Goal: Task Accomplishment & Management: Use online tool/utility

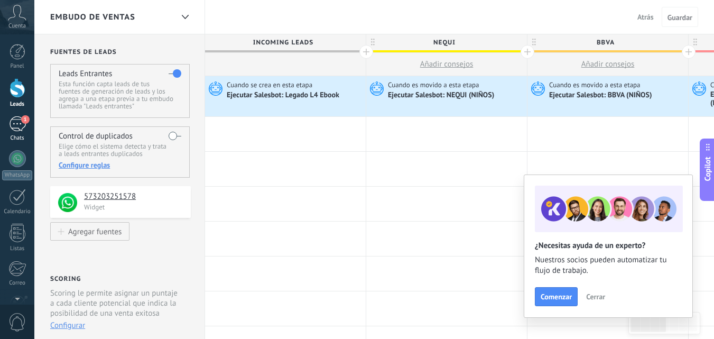
click at [19, 119] on div "1" at bounding box center [17, 123] width 17 height 15
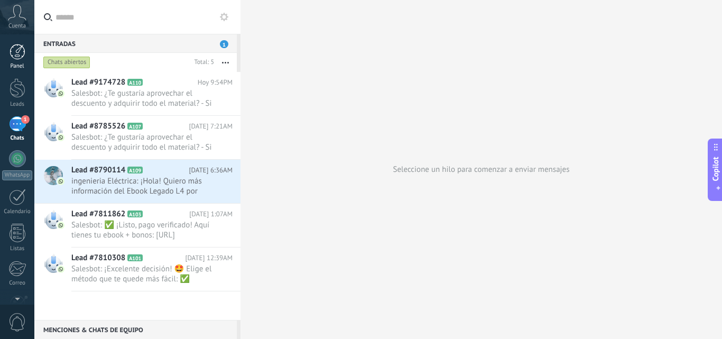
click at [17, 67] on div "Panel" at bounding box center [17, 66] width 31 height 7
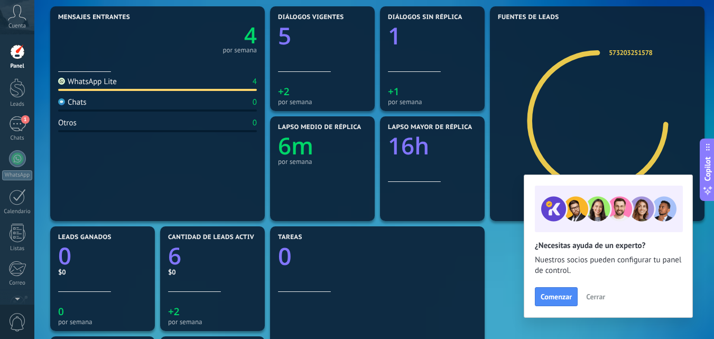
scroll to position [131, 0]
click at [17, 90] on div at bounding box center [18, 88] width 16 height 20
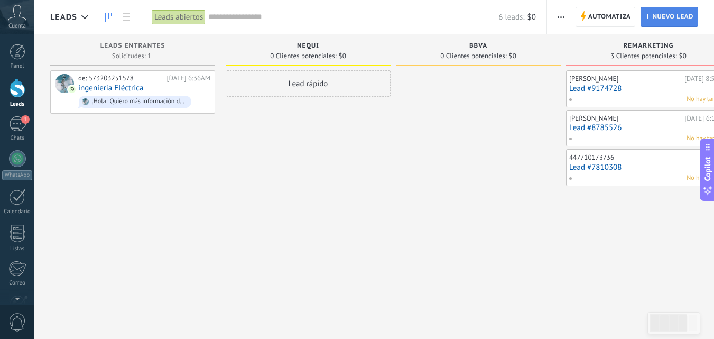
click at [658, 17] on span "Nuevo lead" at bounding box center [672, 16] width 41 height 19
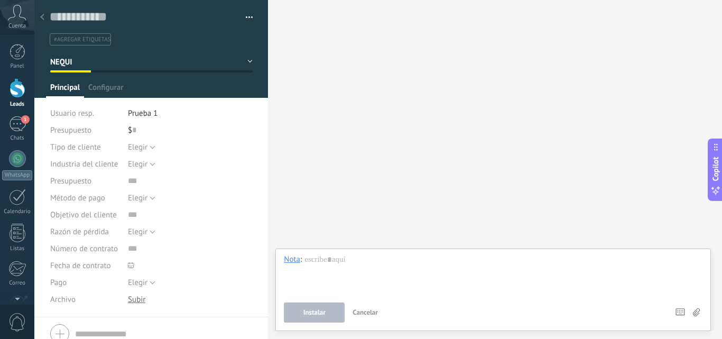
click at [45, 15] on div at bounding box center [42, 17] width 15 height 21
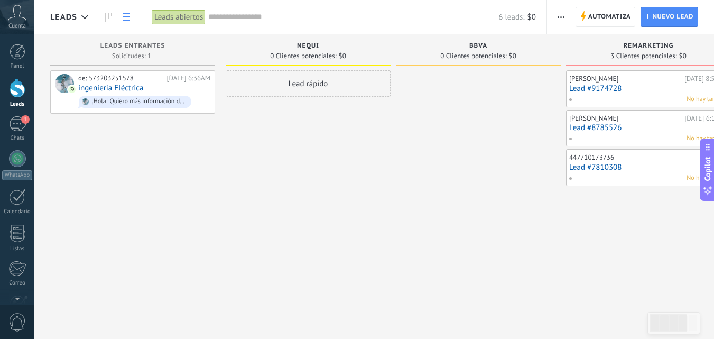
click at [123, 19] on icon at bounding box center [126, 16] width 7 height 7
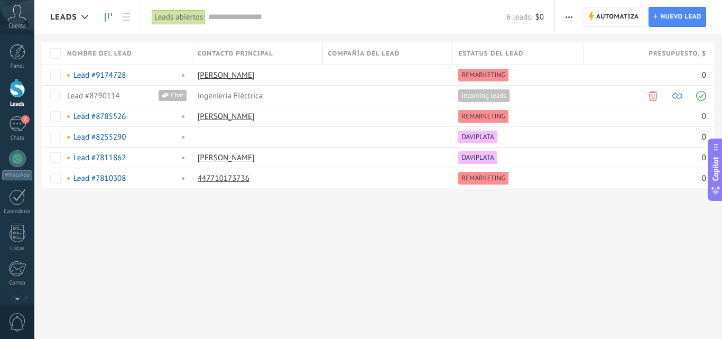
click at [110, 19] on icon at bounding box center [108, 17] width 7 height 8
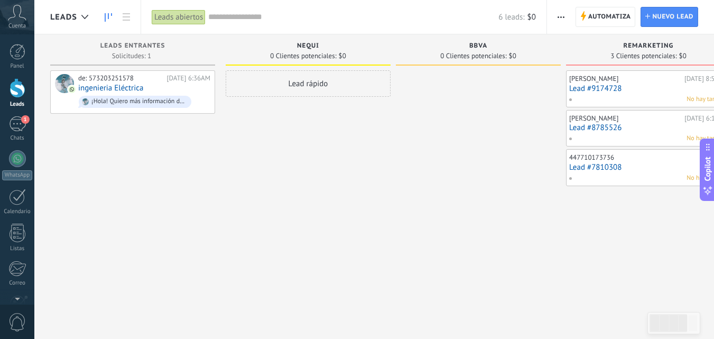
click at [14, 87] on div at bounding box center [18, 88] width 16 height 20
click at [591, 17] on span "Automatiza" at bounding box center [609, 16] width 43 height 19
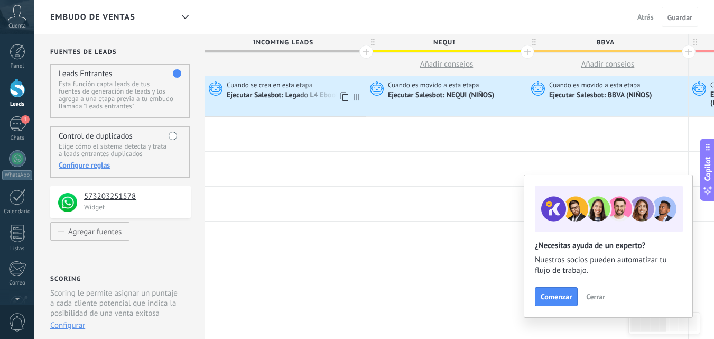
click at [214, 89] on icon at bounding box center [214, 88] width 18 height 16
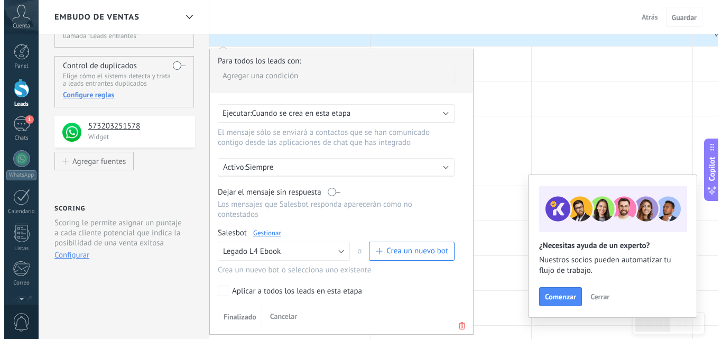
scroll to position [74, 0]
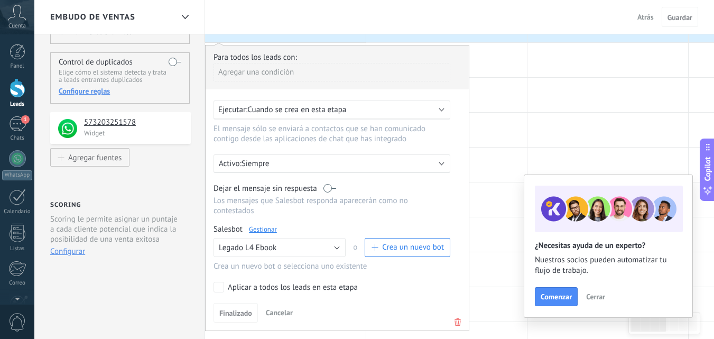
click at [261, 224] on link "Gestionar" at bounding box center [263, 228] width 28 height 9
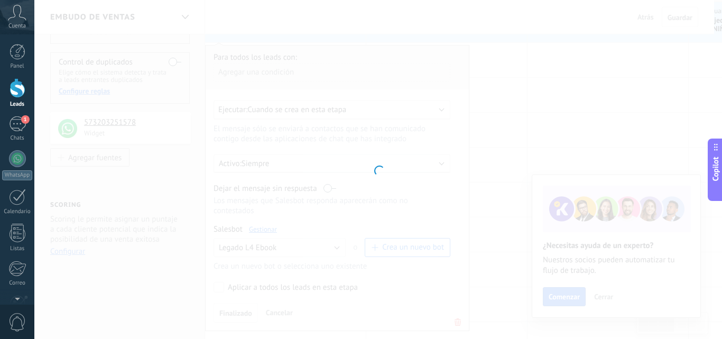
type input "**********"
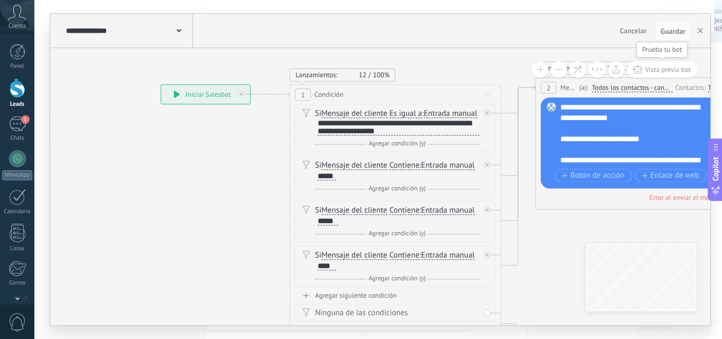
click at [658, 67] on span "Vista previa bot" at bounding box center [667, 69] width 46 height 9
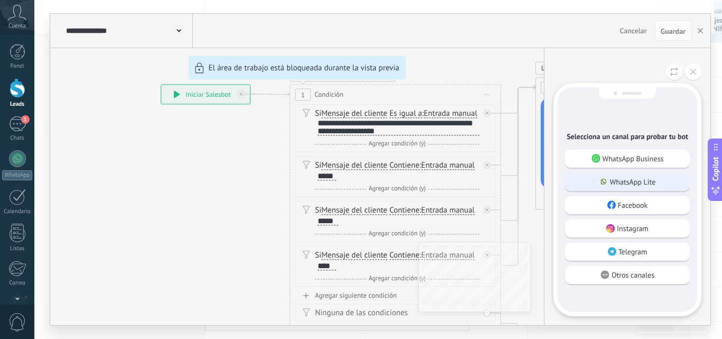
click at [610, 183] on p "WhatsApp Lite" at bounding box center [633, 182] width 46 height 10
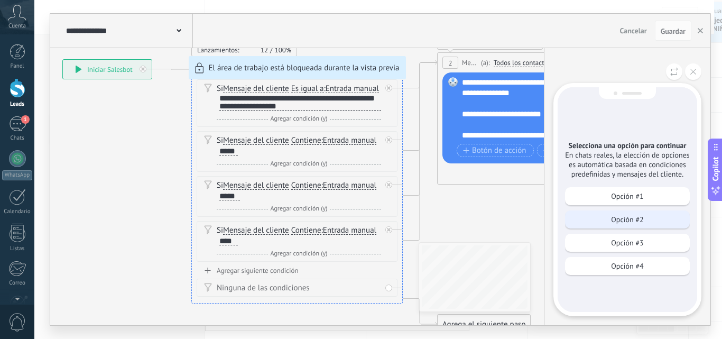
click at [623, 215] on p "Opción #2" at bounding box center [627, 219] width 32 height 10
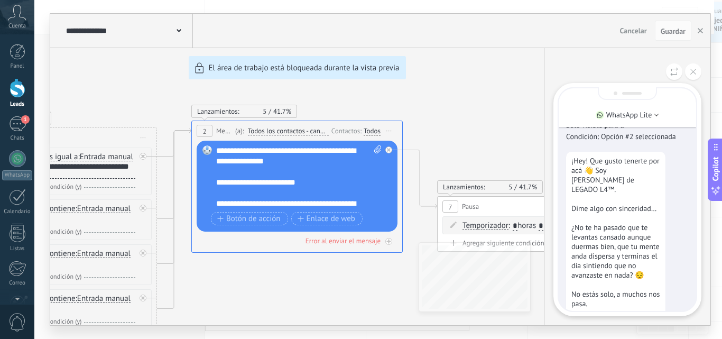
scroll to position [-138, 0]
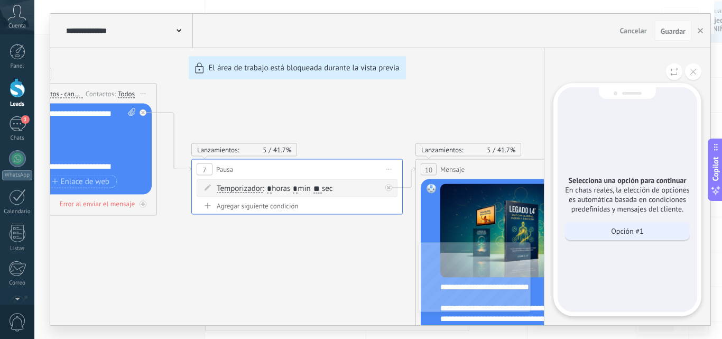
click at [622, 226] on p "Opción #1" at bounding box center [627, 231] width 32 height 10
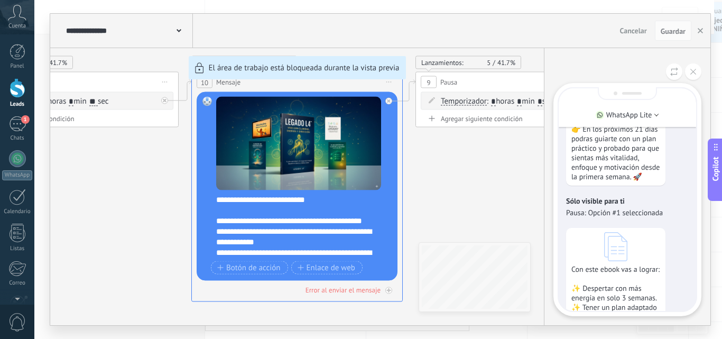
scroll to position [-424, 0]
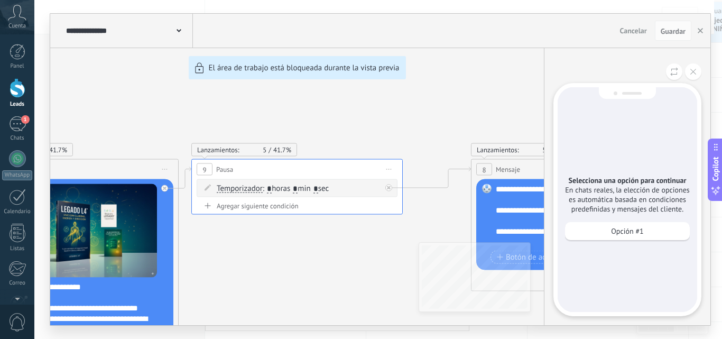
click at [622, 226] on p "Opción #1" at bounding box center [627, 231] width 32 height 10
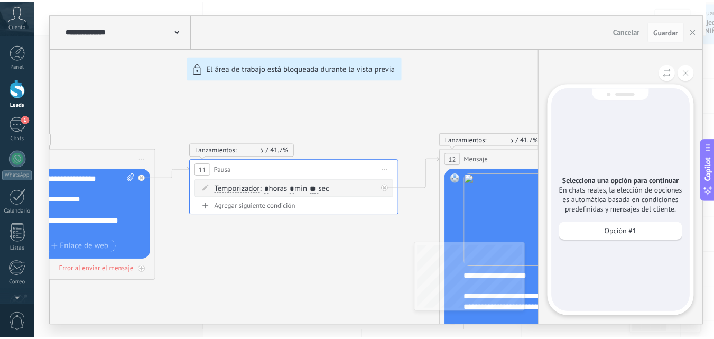
scroll to position [0, 0]
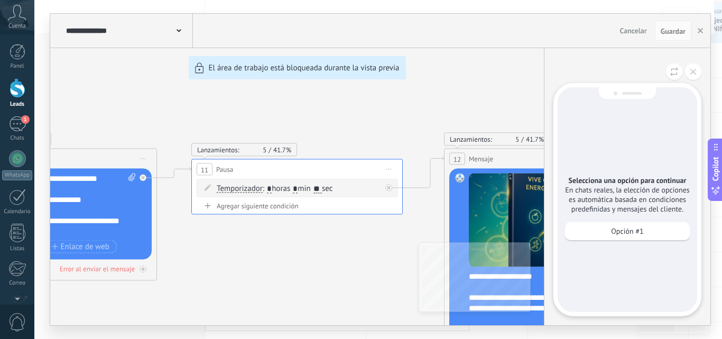
click at [622, 226] on p "Opción #1" at bounding box center [627, 231] width 32 height 10
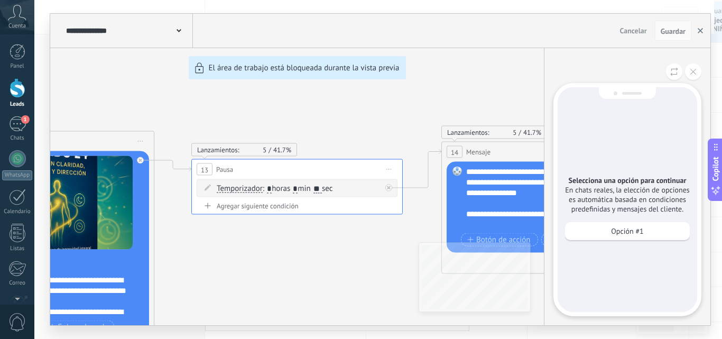
click at [698, 38] on button "button" at bounding box center [700, 31] width 16 height 20
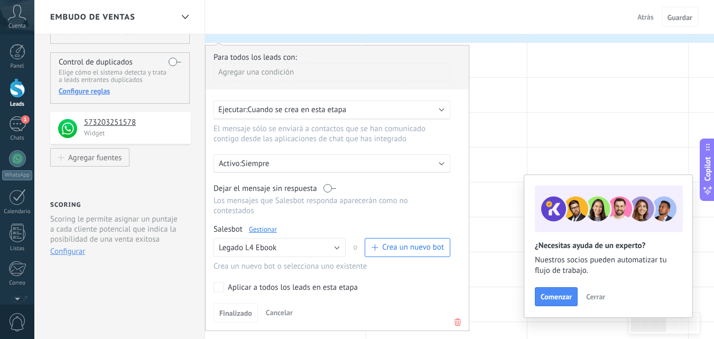
click at [645, 14] on span "Atrás" at bounding box center [645, 17] width 16 height 10
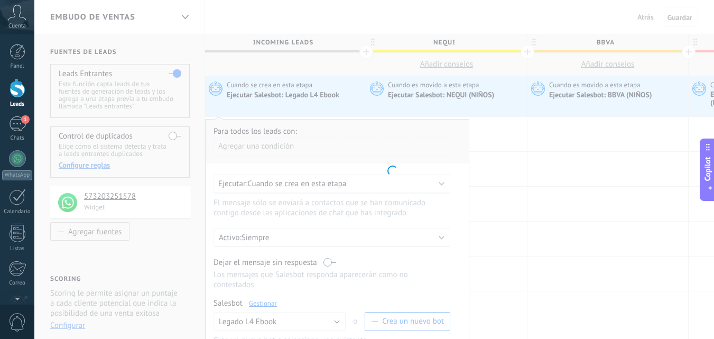
click at [11, 14] on icon at bounding box center [17, 13] width 18 height 16
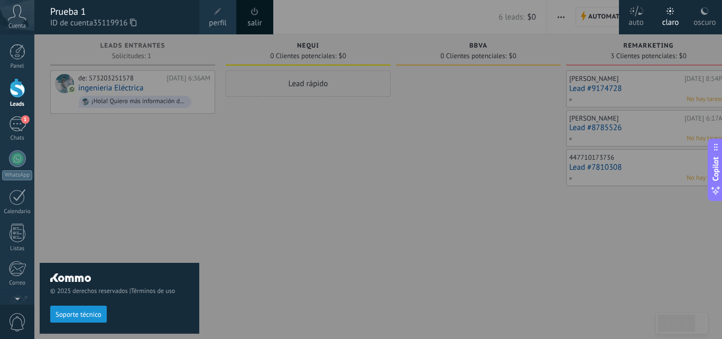
click at [260, 14] on span at bounding box center [255, 12] width 12 height 12
